Goal: Find specific page/section: Locate item on page

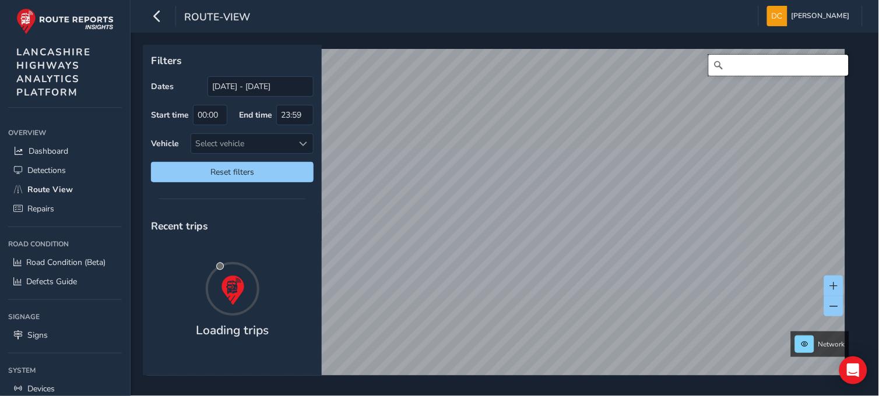
click at [748, 66] on input "Search" at bounding box center [779, 65] width 140 height 21
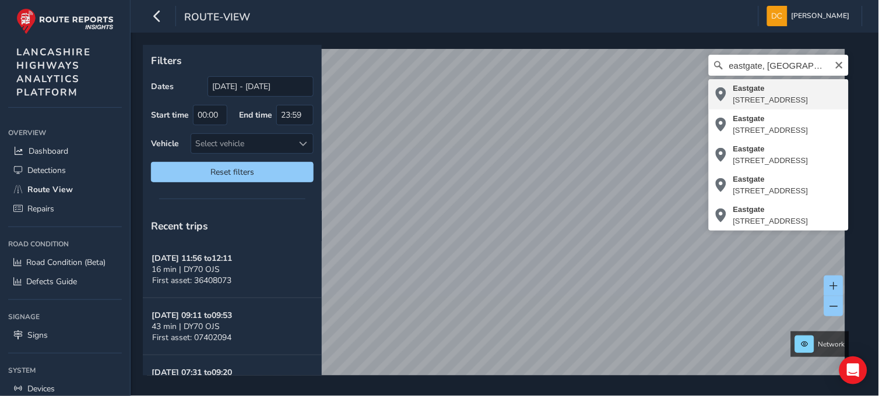
type input "[STREET_ADDRESS]"
